Goal: Task Accomplishment & Management: Use online tool/utility

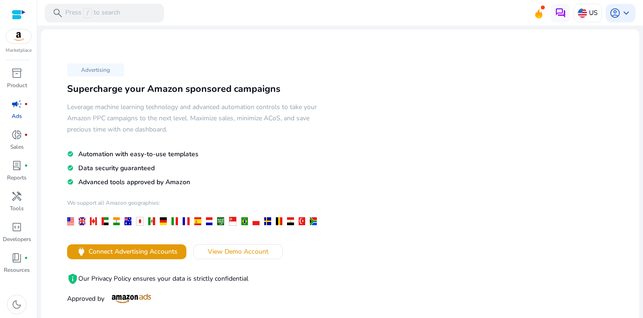
click at [16, 9] on div at bounding box center [19, 14] width 14 height 11
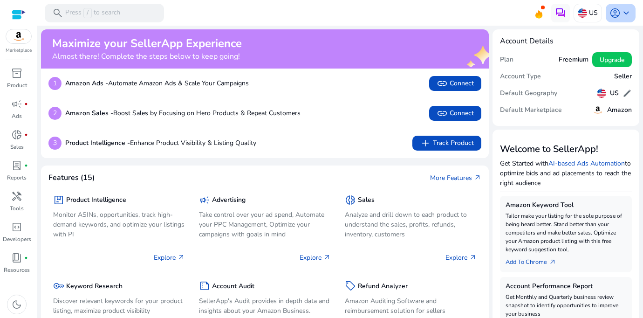
click at [629, 10] on div "account_circle keyboard_arrow_down" at bounding box center [621, 13] width 30 height 19
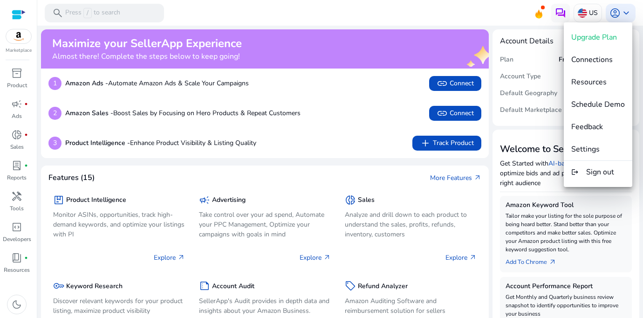
click at [465, 22] on div at bounding box center [321, 159] width 643 height 318
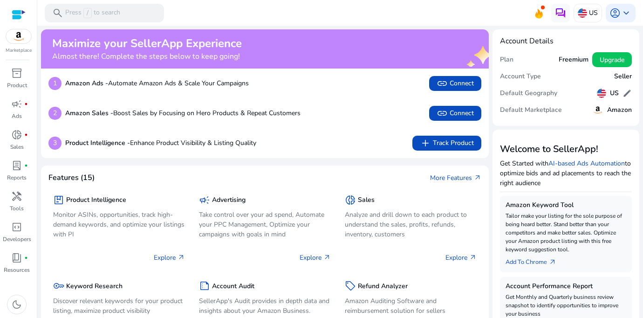
scroll to position [0, 0]
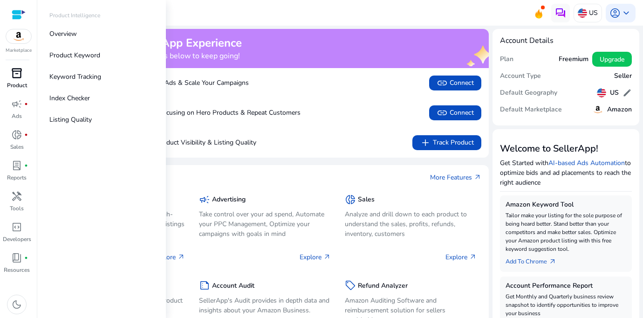
click at [17, 86] on p "Product" at bounding box center [17, 85] width 20 height 8
click at [18, 38] on img at bounding box center [18, 36] width 25 height 14
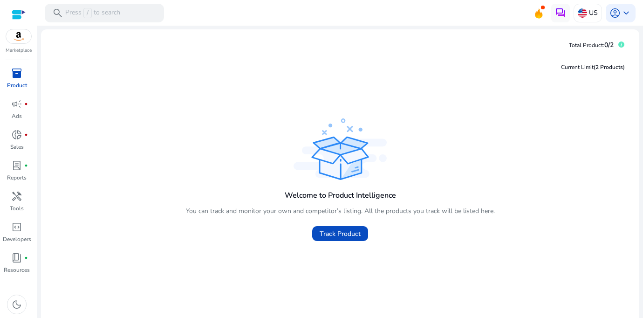
click at [231, 103] on div "Current Limit (2 Products ) Welcome to Product Intelligence You can track and m…" at bounding box center [340, 192] width 584 height 279
click at [336, 234] on span "Track Product" at bounding box center [340, 234] width 41 height 10
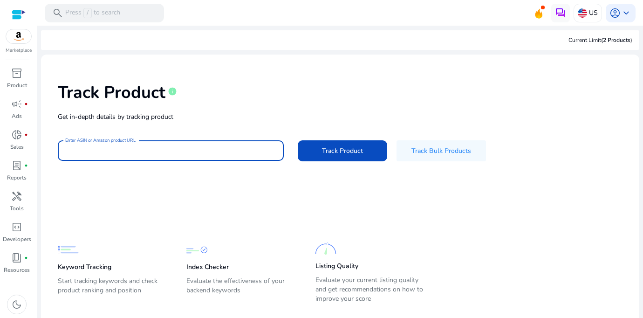
click at [156, 145] on input "Enter ASIN or Amazon product URL" at bounding box center [170, 150] width 211 height 10
paste input "**********"
type input "**********"
click at [365, 154] on span at bounding box center [343, 150] width 90 height 22
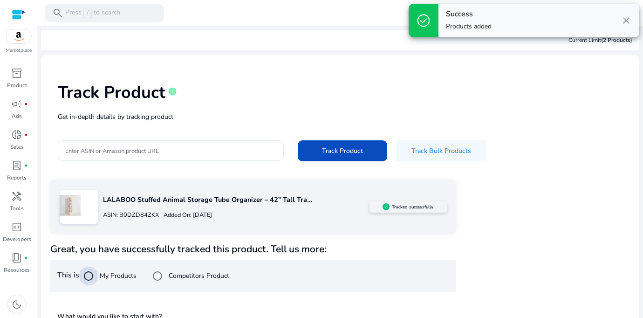
scroll to position [91, 0]
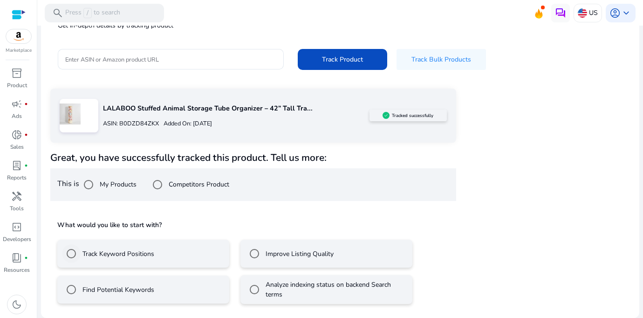
click at [117, 252] on label "Track Keyword Positions" at bounding box center [118, 254] width 74 height 10
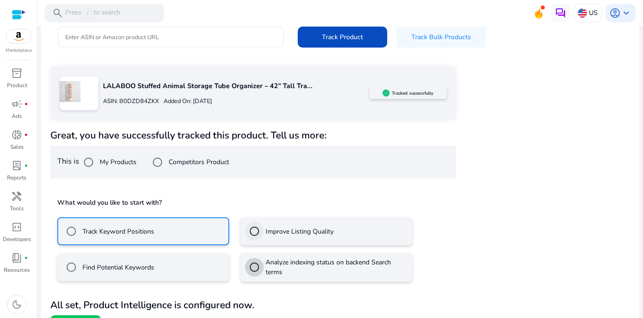
scroll to position [133, 0]
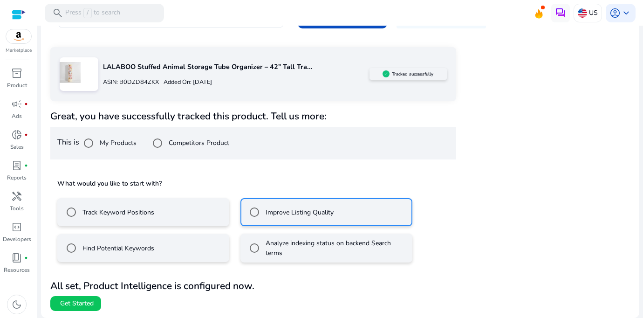
click at [136, 215] on label "Track Keyword Positions" at bounding box center [118, 212] width 74 height 10
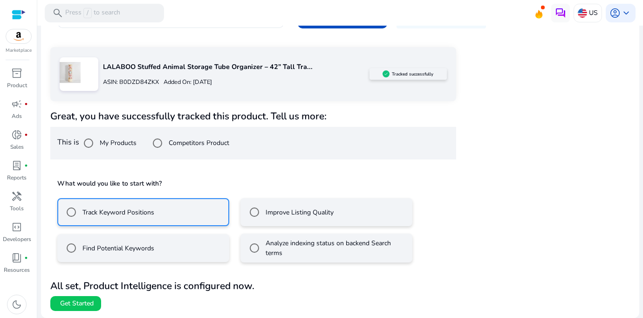
click at [232, 268] on div "What would you like to start with? Track Keyword Positions Improve Listing Qual…" at bounding box center [253, 219] width 406 height 101
click at [66, 304] on span "Get Started" at bounding box center [77, 303] width 34 height 9
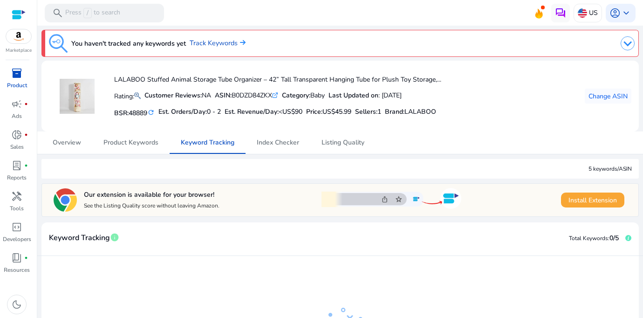
click at [592, 200] on span "Install Extension" at bounding box center [593, 200] width 48 height 10
click at [153, 114] on mat-icon "refresh" at bounding box center [150, 112] width 7 height 9
click at [140, 95] on mat-icon at bounding box center [137, 95] width 7 height 11
